Goal: Task Accomplishment & Management: Manage account settings

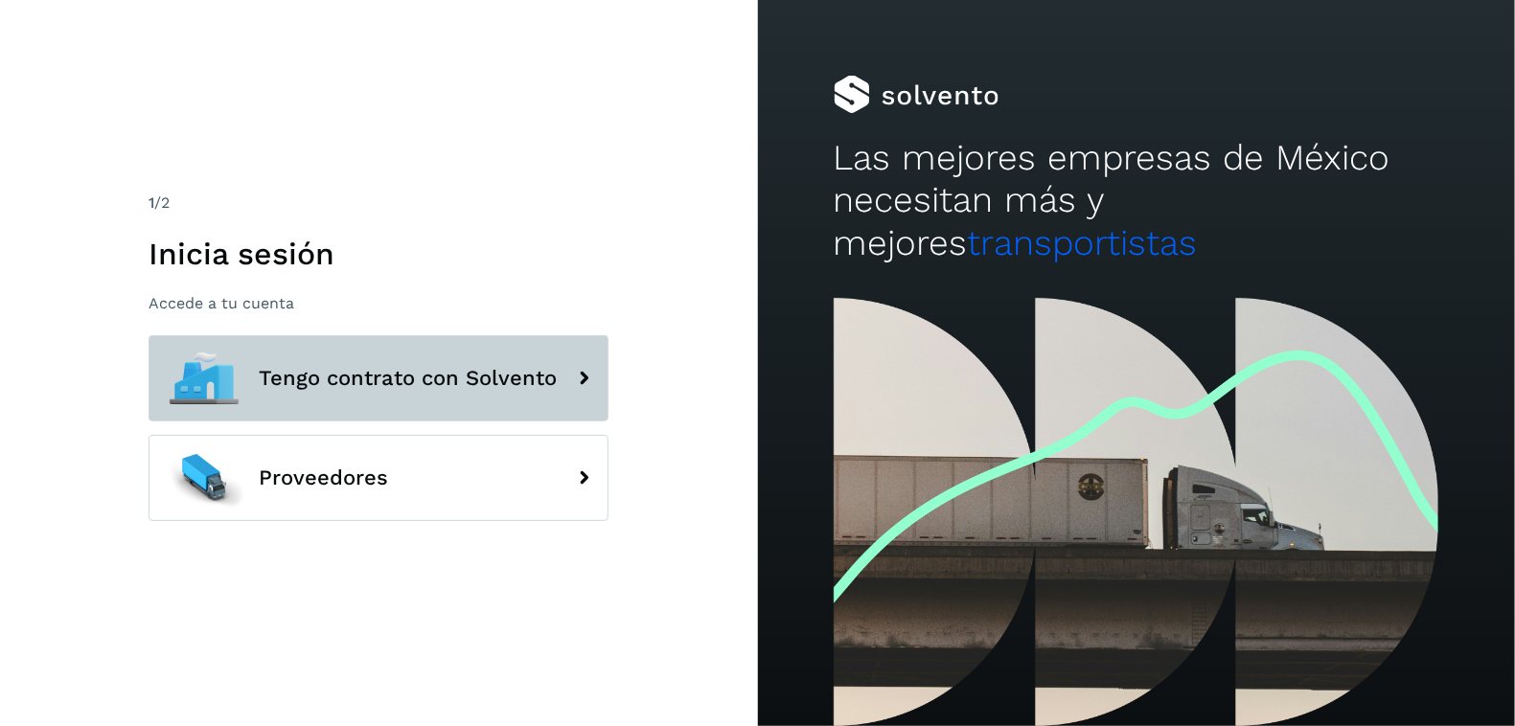
click at [494, 384] on span "Tengo contrato con Solvento" at bounding box center [408, 378] width 298 height 23
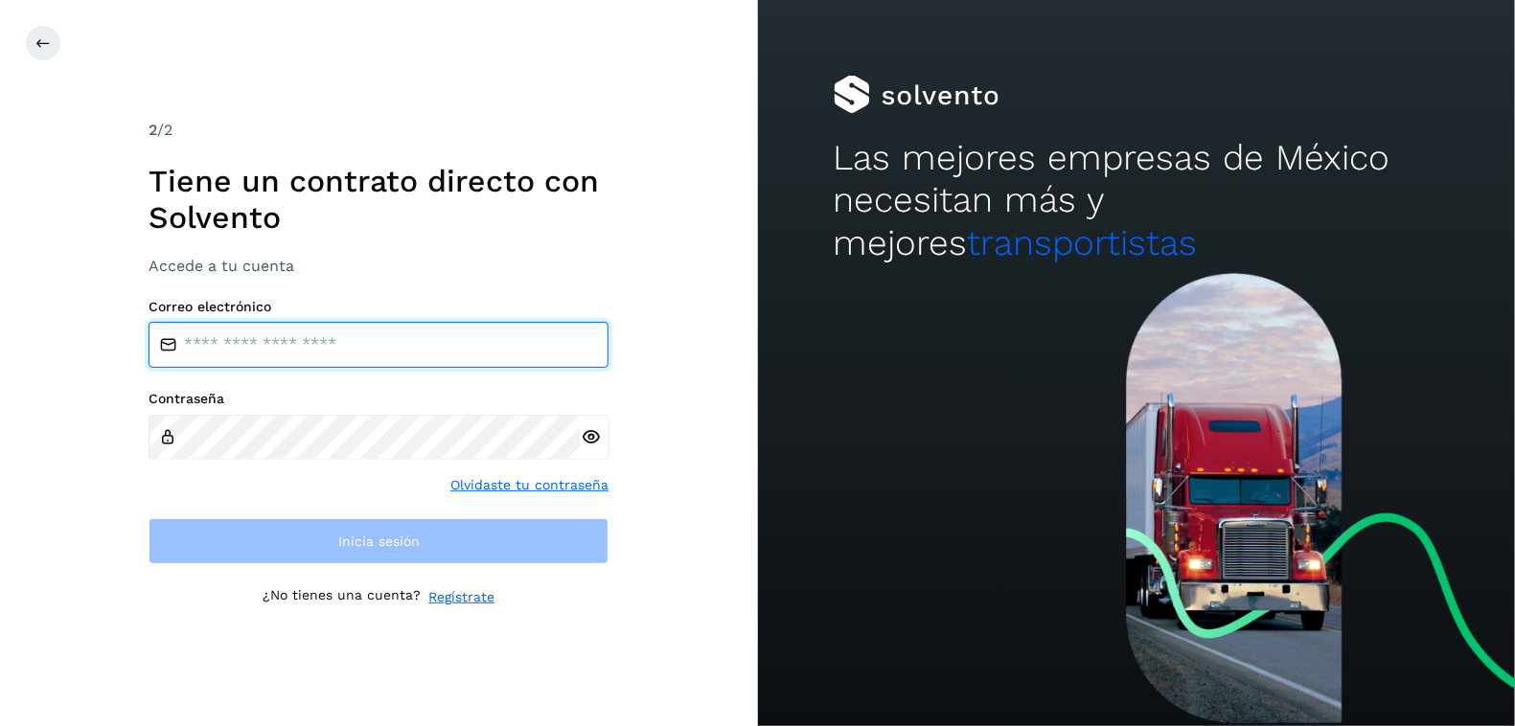
type input "**********"
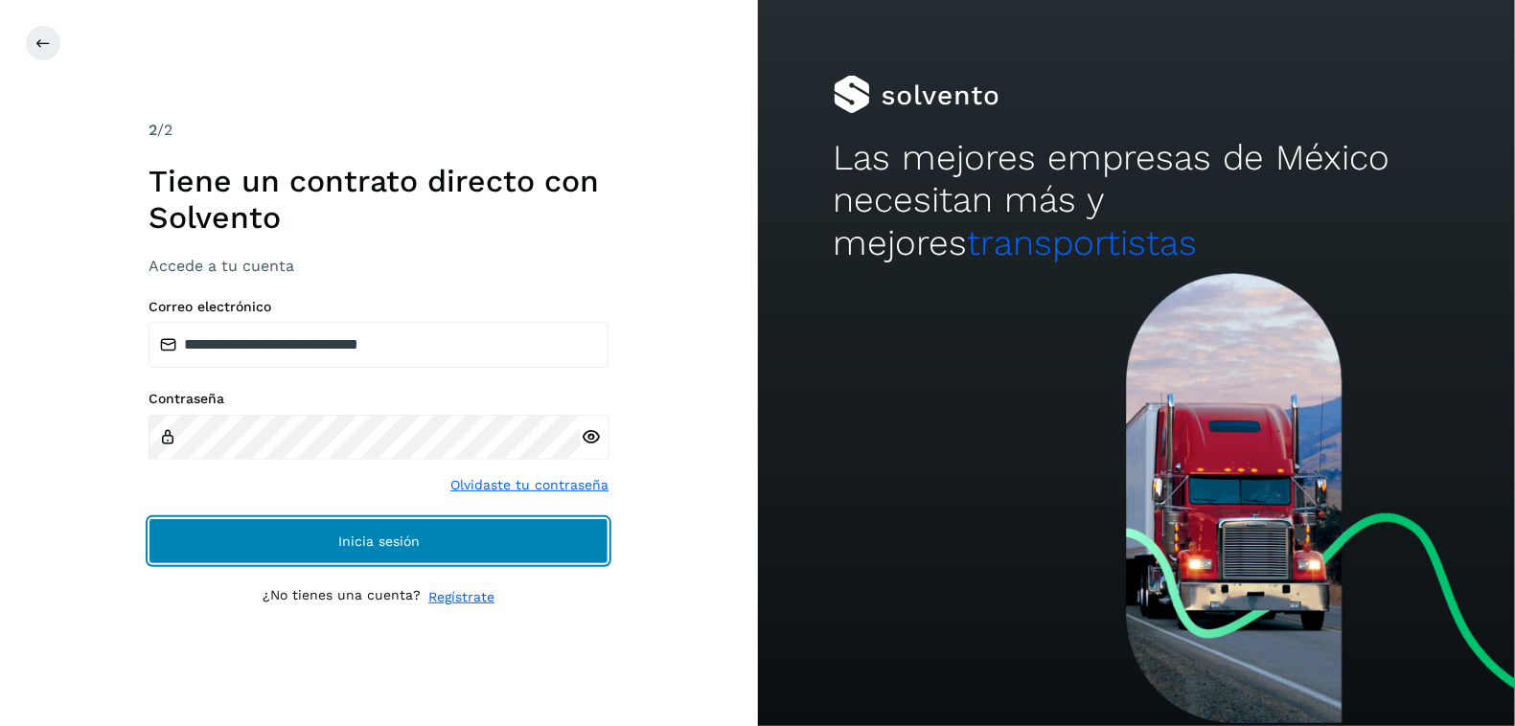
click at [367, 547] on span "Inicia sesión" at bounding box center [378, 541] width 81 height 13
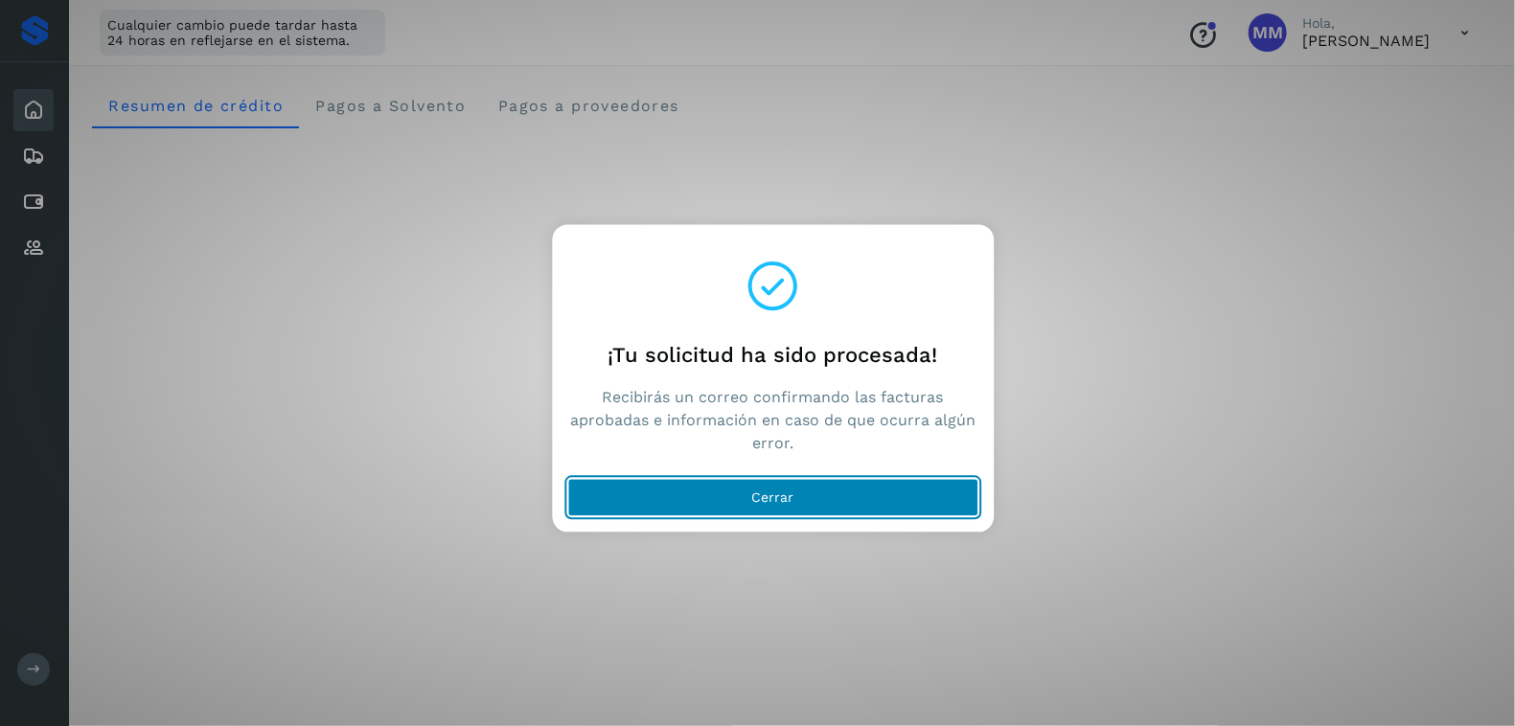
click at [716, 504] on button "Cerrar" at bounding box center [772, 498] width 411 height 38
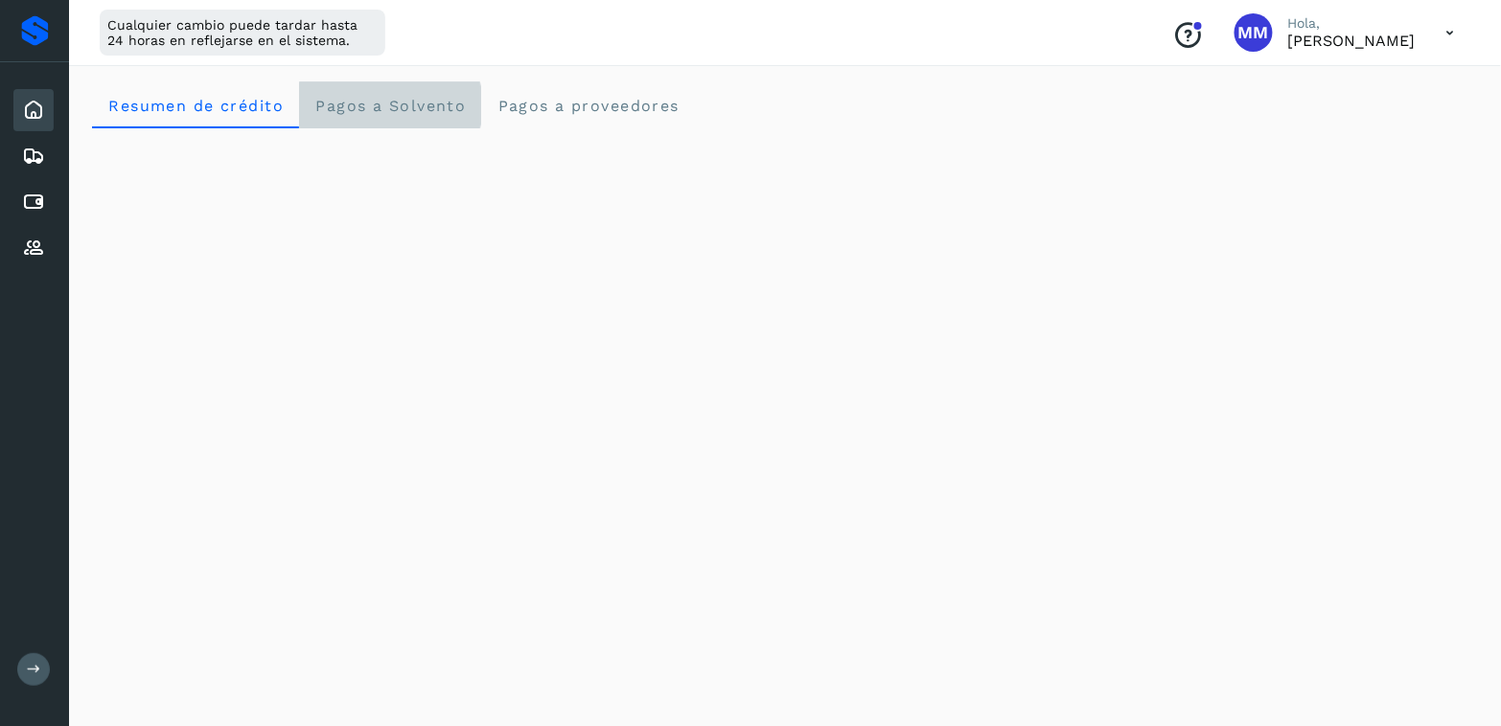
click at [419, 116] on Solvento "Pagos a Solvento" at bounding box center [390, 105] width 182 height 46
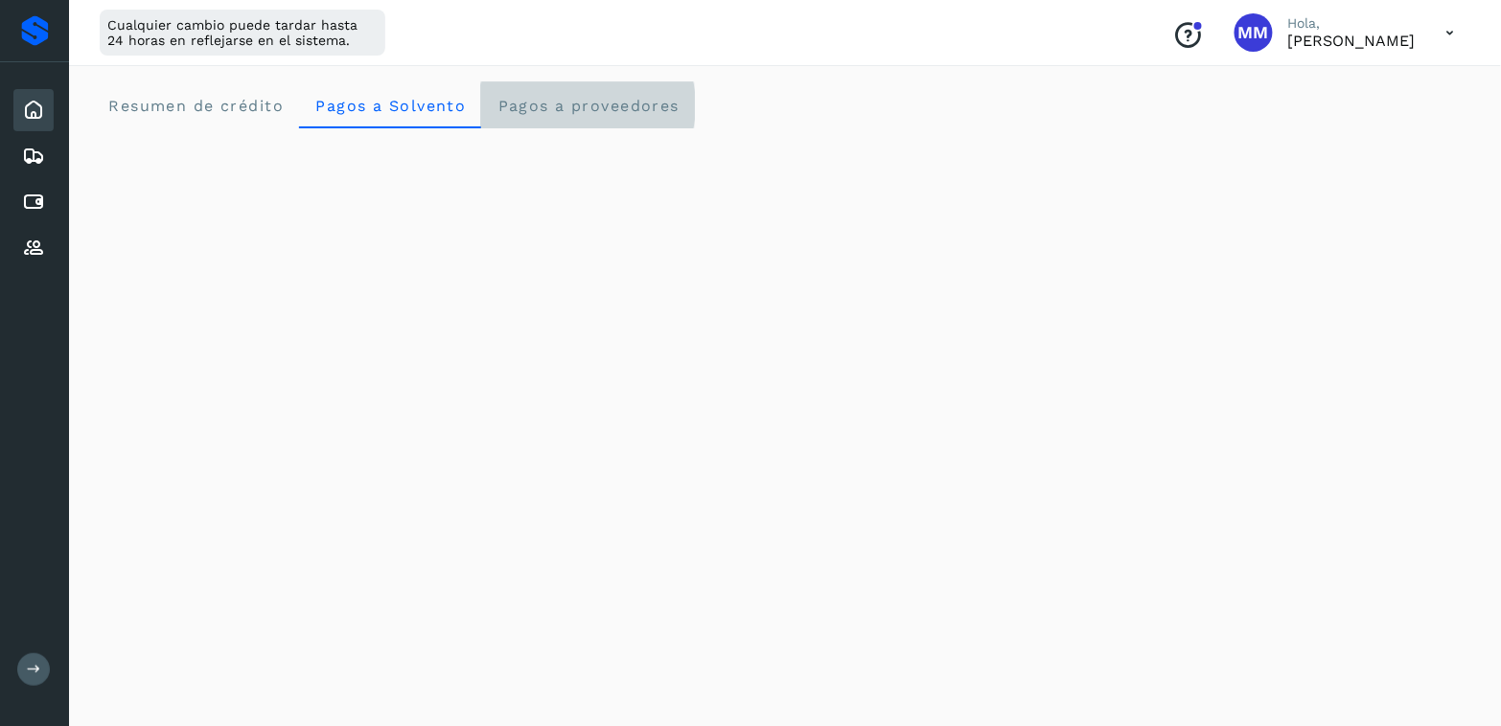
click at [555, 104] on span "Pagos a proveedores" at bounding box center [587, 106] width 183 height 18
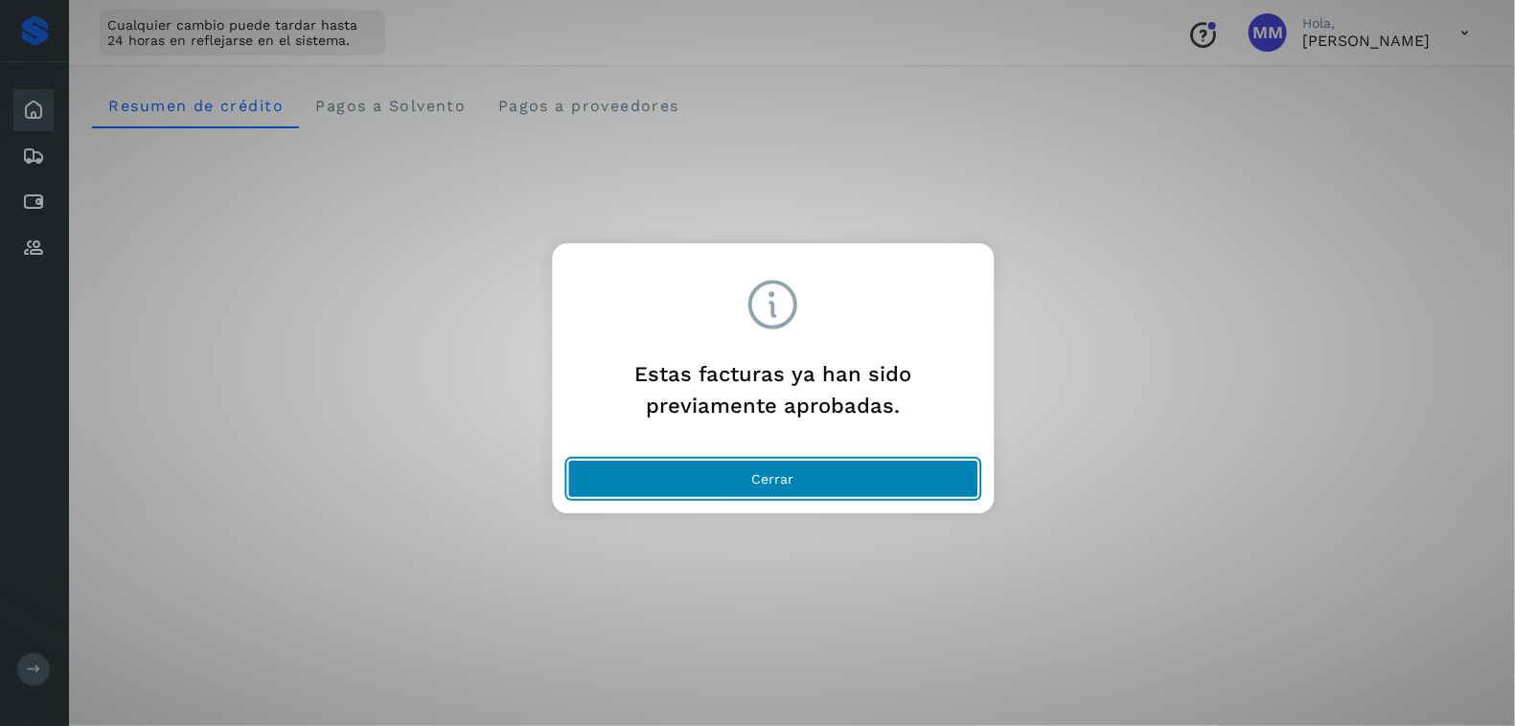
click at [850, 478] on button "Cerrar" at bounding box center [772, 479] width 411 height 38
